Goal: Use online tool/utility: Utilize a website feature to perform a specific function

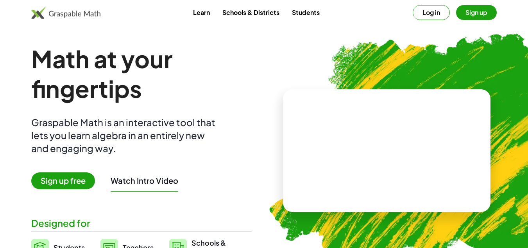
click at [431, 13] on button "Log in" at bounding box center [431, 12] width 37 height 15
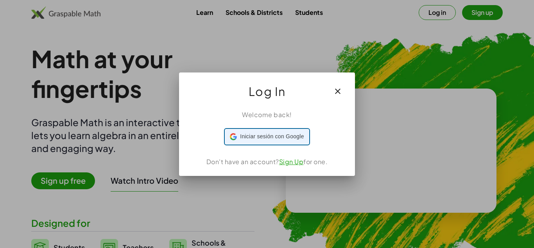
click at [285, 135] on span "Iniciar sesión con Google" at bounding box center [272, 136] width 64 height 8
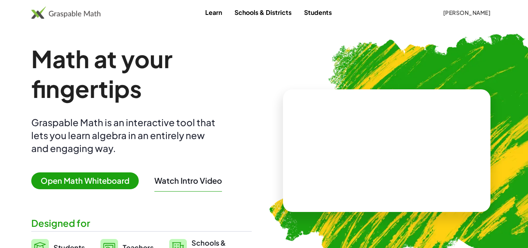
click at [109, 180] on span "Open Math Whiteboard" at bounding box center [85, 180] width 108 height 17
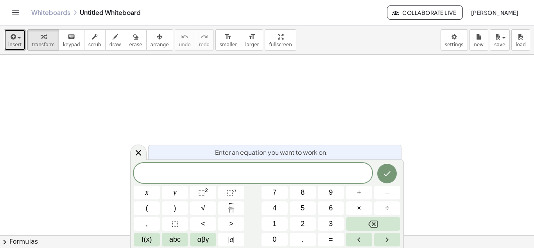
click at [13, 45] on span "insert" at bounding box center [14, 44] width 13 height 5
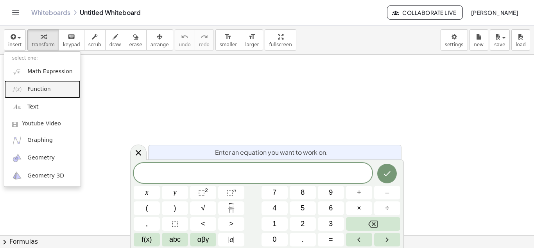
click at [37, 90] on span "Function" at bounding box center [38, 89] width 23 height 8
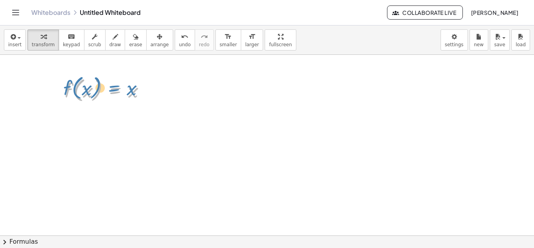
drag, startPoint x: 103, startPoint y: 91, endPoint x: 108, endPoint y: 88, distance: 5.4
click at [108, 88] on div at bounding box center [108, 90] width 95 height 30
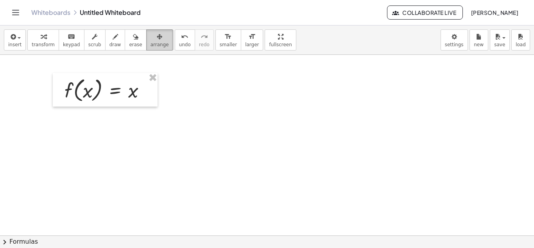
click at [151, 41] on div "button" at bounding box center [160, 36] width 18 height 9
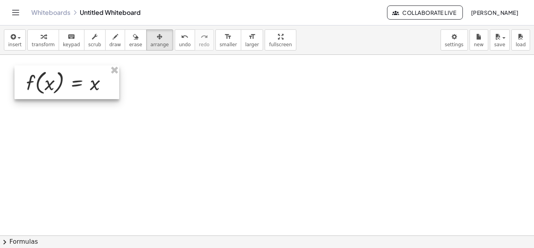
drag, startPoint x: 119, startPoint y: 90, endPoint x: 81, endPoint y: 83, distance: 39.0
click at [81, 83] on div at bounding box center [66, 82] width 105 height 34
click at [16, 46] on span "insert" at bounding box center [14, 44] width 13 height 5
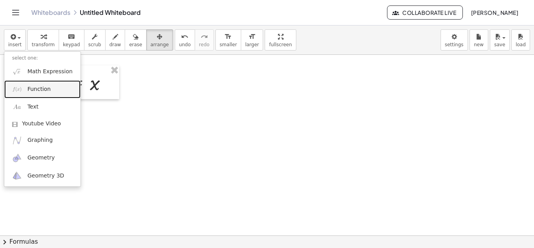
click at [34, 90] on span "Function" at bounding box center [38, 89] width 23 height 8
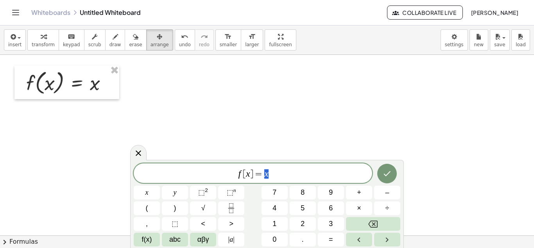
click at [298, 171] on span "f [ x ] = x" at bounding box center [253, 173] width 239 height 11
click at [207, 191] on sup "2" at bounding box center [206, 190] width 3 height 6
click at [386, 171] on icon "Done" at bounding box center [387, 171] width 9 height 9
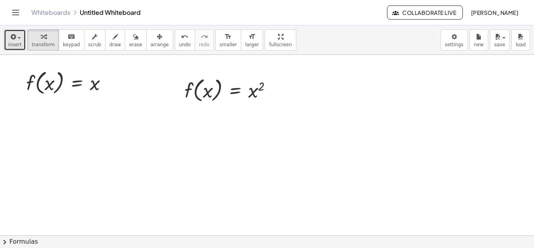
click at [15, 44] on span "insert" at bounding box center [14, 44] width 13 height 5
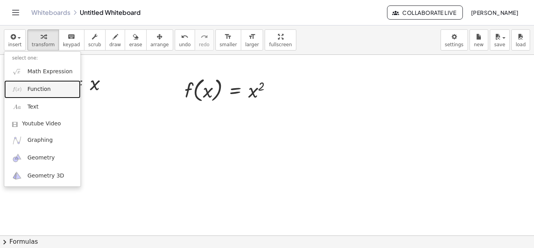
click at [35, 92] on span "Function" at bounding box center [38, 89] width 23 height 8
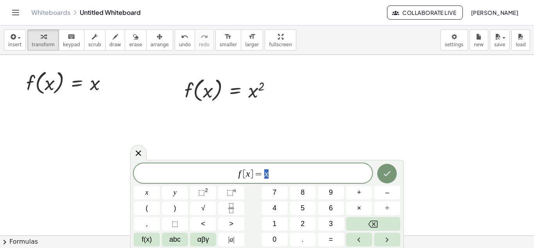
click at [282, 172] on span "f [ x ] = x" at bounding box center [253, 173] width 239 height 11
click at [229, 190] on span "⬚" at bounding box center [230, 192] width 7 height 8
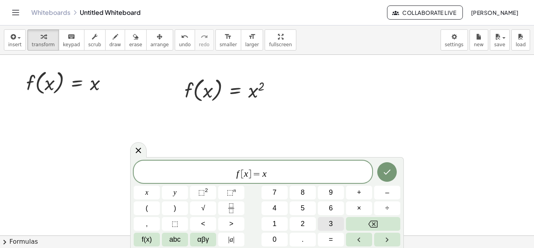
click at [329, 223] on button "3" at bounding box center [331, 224] width 26 height 14
click at [386, 172] on icon "Done" at bounding box center [387, 171] width 9 height 9
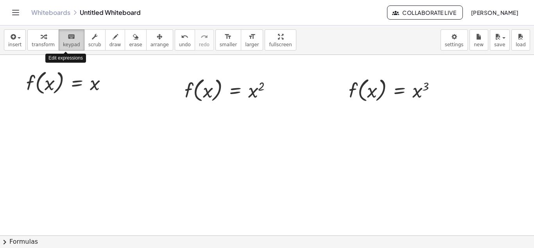
click at [69, 43] on span "keypad" at bounding box center [71, 44] width 17 height 5
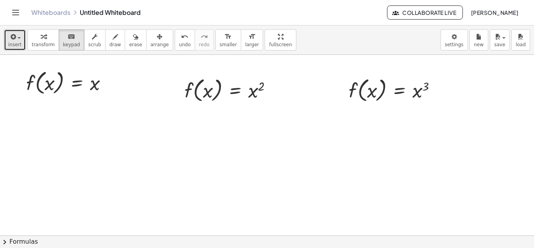
click at [17, 45] on span "insert" at bounding box center [14, 44] width 13 height 5
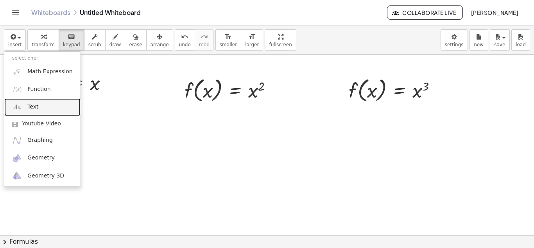
click at [26, 107] on link "Text" at bounding box center [42, 107] width 76 height 18
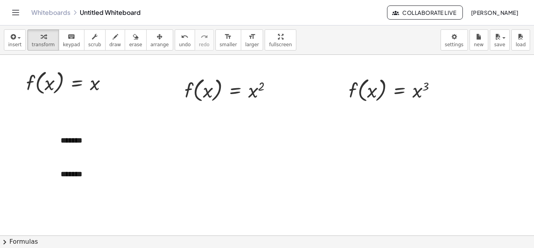
click at [164, 127] on button "+" at bounding box center [160, 125] width 15 height 13
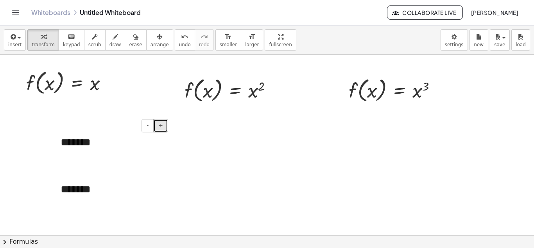
click at [164, 127] on button "+" at bounding box center [160, 125] width 15 height 13
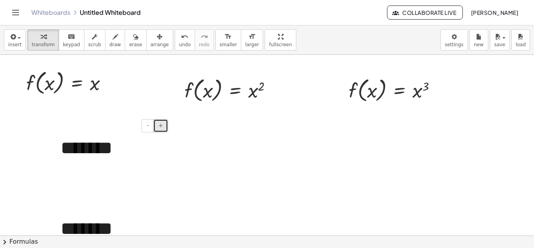
click at [164, 127] on button "+" at bounding box center [160, 125] width 15 height 13
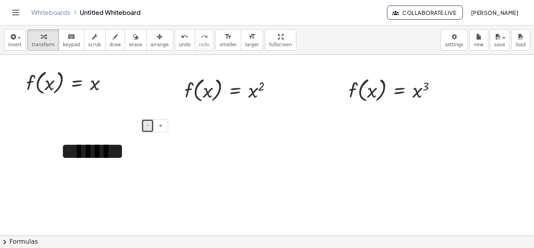
click at [147, 128] on span "-" at bounding box center [148, 125] width 2 height 6
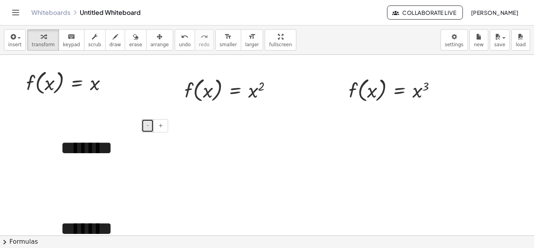
click at [147, 128] on span "-" at bounding box center [148, 125] width 2 height 6
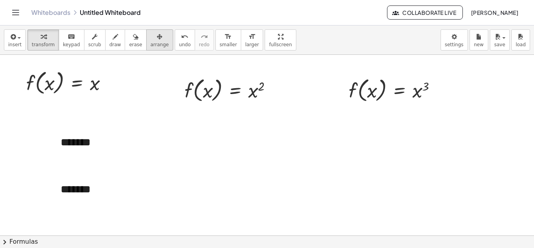
click at [151, 44] on span "arrange" at bounding box center [160, 44] width 18 height 5
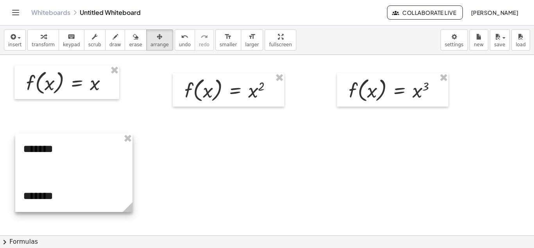
drag, startPoint x: 111, startPoint y: 140, endPoint x: 73, endPoint y: 147, distance: 38.1
click at [73, 147] on div at bounding box center [73, 172] width 117 height 78
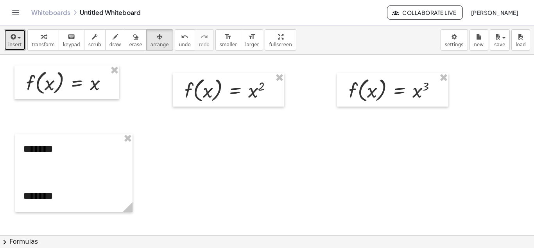
click at [16, 39] on span "button" at bounding box center [17, 37] width 2 height 5
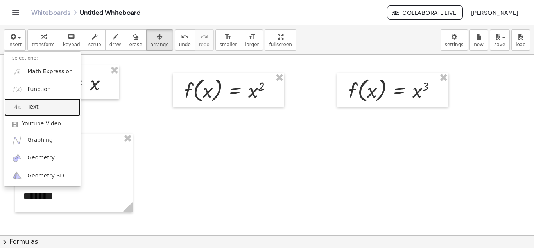
click at [41, 107] on link "Text" at bounding box center [42, 107] width 76 height 18
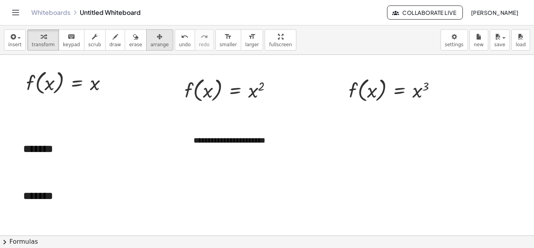
click at [151, 42] on span "arrange" at bounding box center [160, 44] width 18 height 5
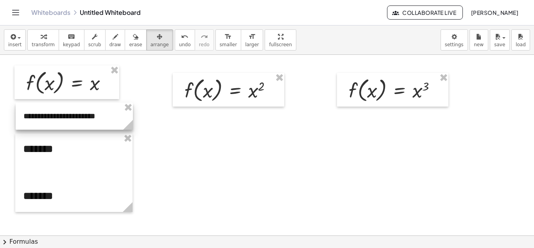
drag, startPoint x: 232, startPoint y: 133, endPoint x: 62, endPoint y: 108, distance: 171.9
click at [62, 108] on div at bounding box center [74, 115] width 117 height 27
click at [16, 43] on span "insert" at bounding box center [14, 44] width 13 height 5
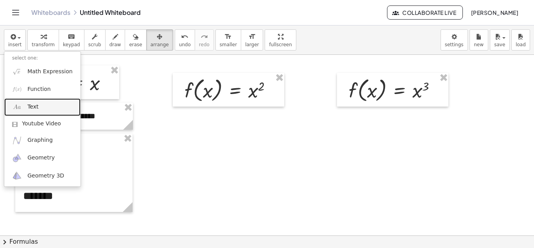
click at [44, 107] on link "Text" at bounding box center [42, 107] width 76 height 18
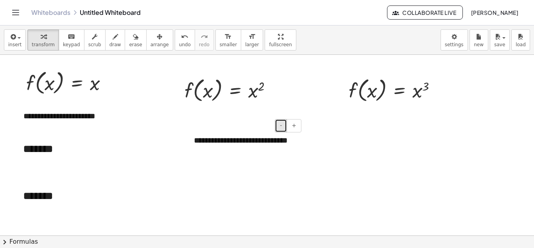
click at [278, 127] on button "-" at bounding box center [281, 125] width 12 height 13
click at [151, 45] on span "arrange" at bounding box center [160, 44] width 18 height 5
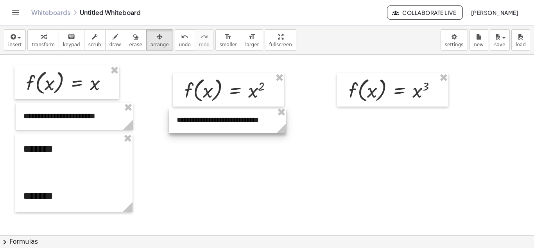
drag, startPoint x: 235, startPoint y: 135, endPoint x: 218, endPoint y: 116, distance: 26.0
click at [218, 116] on div at bounding box center [227, 120] width 117 height 26
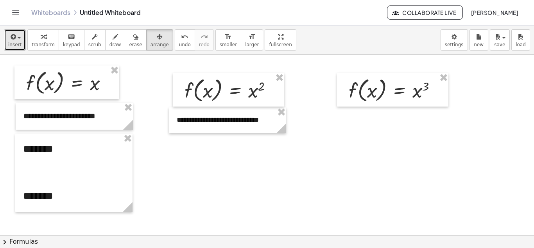
click at [18, 45] on span "insert" at bounding box center [14, 44] width 13 height 5
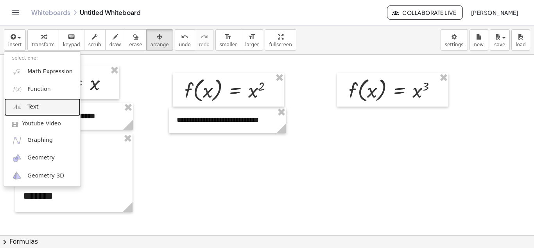
click at [34, 103] on span "Text" at bounding box center [32, 107] width 11 height 8
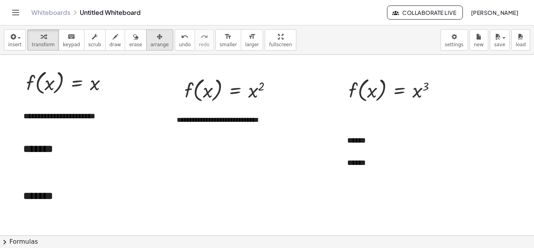
click at [151, 42] on span "arrange" at bounding box center [160, 44] width 18 height 5
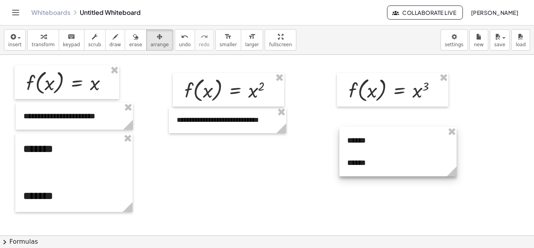
click at [366, 143] on div at bounding box center [397, 151] width 117 height 49
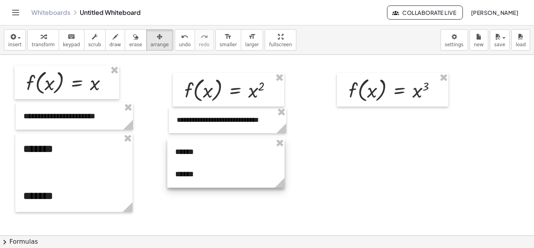
drag, startPoint x: 361, startPoint y: 149, endPoint x: 205, endPoint y: 153, distance: 156.9
click at [205, 153] on div at bounding box center [225, 162] width 117 height 49
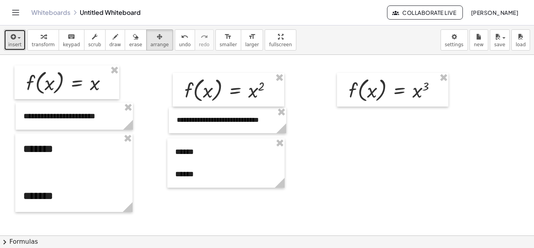
click at [21, 45] on button "insert" at bounding box center [15, 39] width 22 height 21
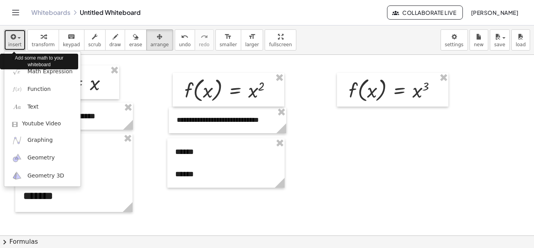
click at [22, 45] on button "insert" at bounding box center [15, 39] width 22 height 21
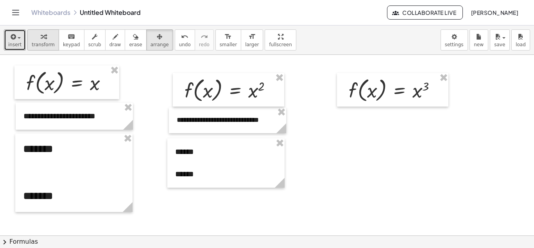
click at [34, 42] on span "transform" at bounding box center [43, 44] width 23 height 5
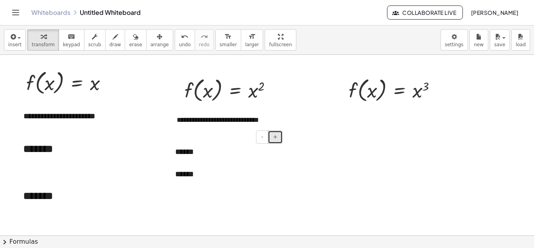
click at [275, 138] on span "+" at bounding box center [275, 136] width 5 height 6
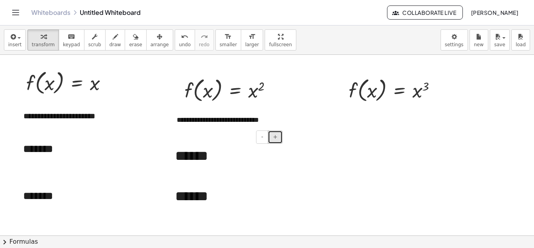
click at [275, 138] on span "+" at bounding box center [275, 136] width 5 height 6
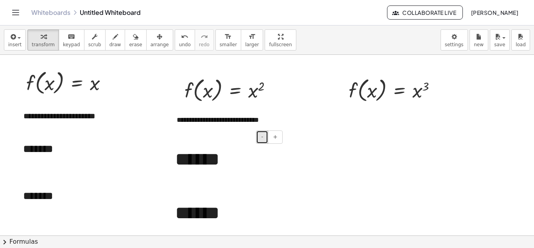
click at [262, 138] on span "-" at bounding box center [262, 136] width 2 height 6
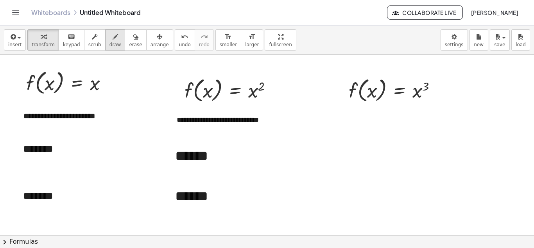
click at [110, 44] on span "draw" at bounding box center [116, 44] width 12 height 5
drag, startPoint x: 90, startPoint y: 153, endPoint x: 90, endPoint y: 139, distance: 14.5
drag, startPoint x: 86, startPoint y: 139, endPoint x: 96, endPoint y: 142, distance: 10.9
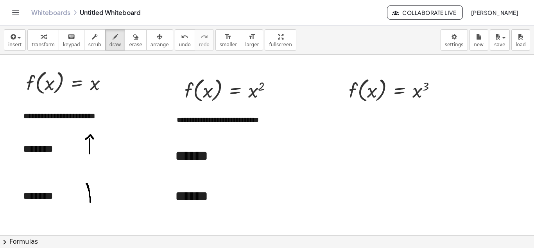
drag, startPoint x: 86, startPoint y: 183, endPoint x: 90, endPoint y: 202, distance: 19.2
click at [179, 43] on span "undo" at bounding box center [185, 44] width 12 height 5
drag, startPoint x: 88, startPoint y: 189, endPoint x: 88, endPoint y: 203, distance: 14.9
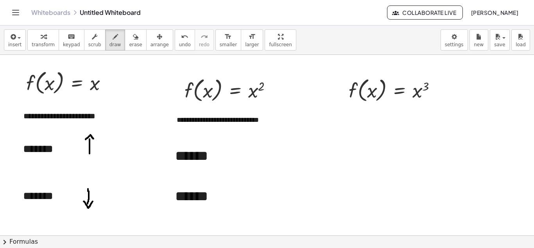
drag, startPoint x: 84, startPoint y: 201, endPoint x: 93, endPoint y: 201, distance: 9.0
drag, startPoint x: 219, startPoint y: 157, endPoint x: 233, endPoint y: 155, distance: 13.4
drag, startPoint x: 230, startPoint y: 151, endPoint x: 233, endPoint y: 161, distance: 10.3
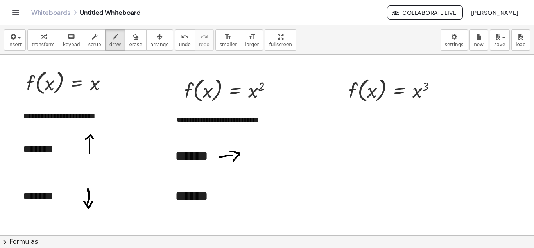
drag, startPoint x: 242, startPoint y: 195, endPoint x: 226, endPoint y: 199, distance: 16.6
click at [179, 46] on span "undo" at bounding box center [185, 44] width 12 height 5
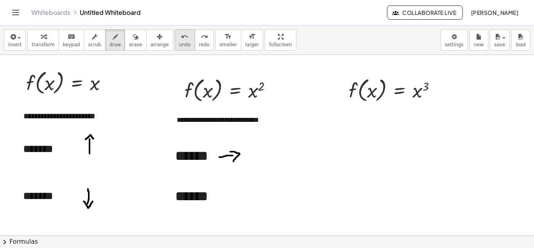
click at [179, 45] on span "undo" at bounding box center [185, 44] width 12 height 5
drag, startPoint x: 241, startPoint y: 194, endPoint x: 226, endPoint y: 196, distance: 14.1
drag, startPoint x: 227, startPoint y: 192, endPoint x: 226, endPoint y: 198, distance: 5.1
